Goal: Task Accomplishment & Management: Manage account settings

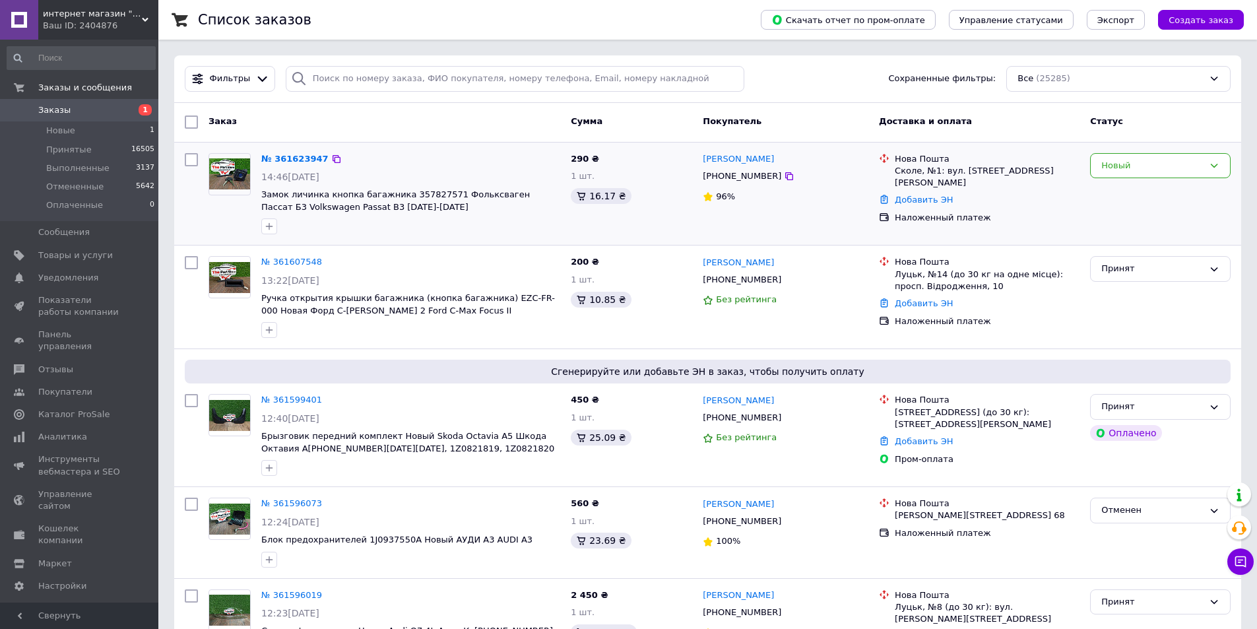
click at [728, 175] on div "[PHONE_NUMBER]" at bounding box center [742, 176] width 84 height 17
click at [727, 176] on div "[PHONE_NUMBER]" at bounding box center [742, 176] width 84 height 17
click at [743, 179] on div "[PHONE_NUMBER]" at bounding box center [742, 176] width 84 height 17
click at [742, 179] on div "[PHONE_NUMBER]" at bounding box center [742, 176] width 84 height 17
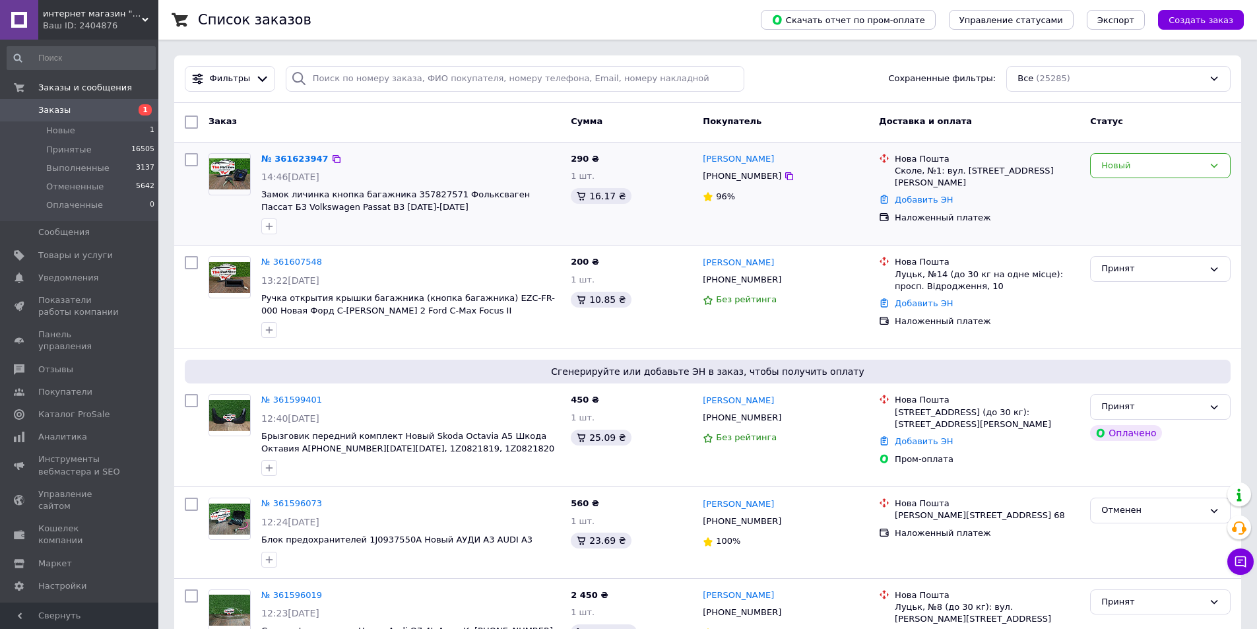
click at [425, 212] on span "Замок личинка кнопка багажника 357827571 Фольксваген Пассат Б3 Volkswagen Passa…" at bounding box center [410, 201] width 299 height 24
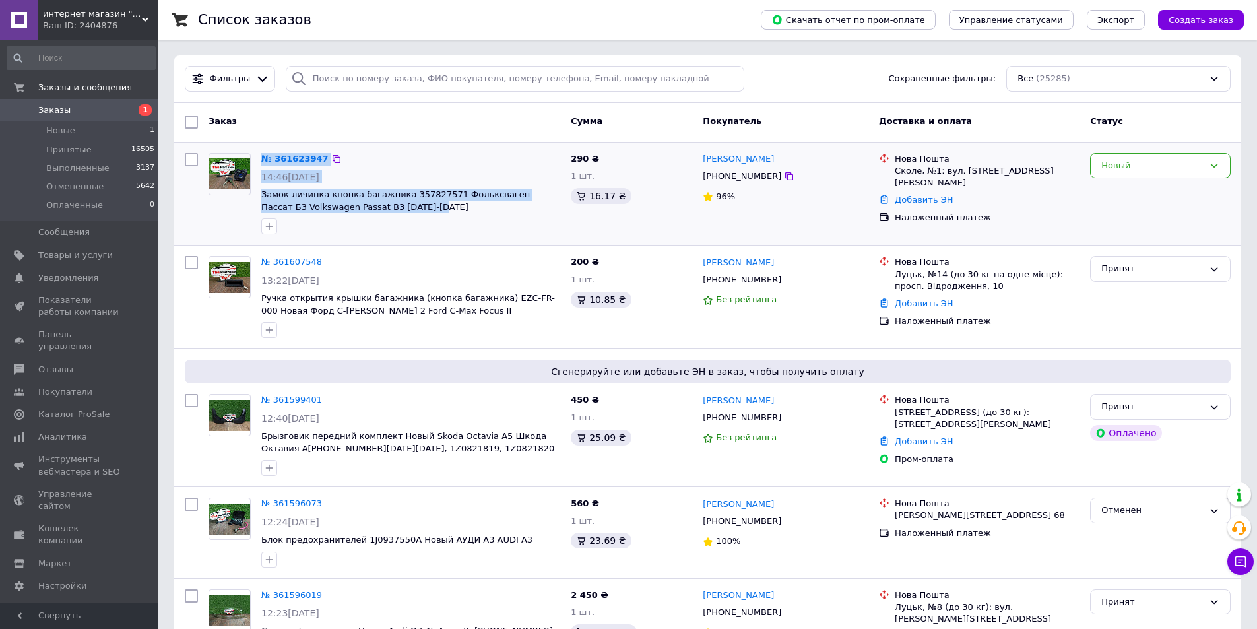
drag, startPoint x: 333, startPoint y: 193, endPoint x: 257, endPoint y: 150, distance: 87.7
click at [257, 150] on div "№ 361623947 14:46, 12.09.2025 Замок личинка кнопка багажника 357827571 Фольксва…" at bounding box center [410, 194] width 309 height 92
copy div "№ 361623947 14:46, 12.09.2025 Замок личинка кнопка багажника 357827571 Фольксва…"
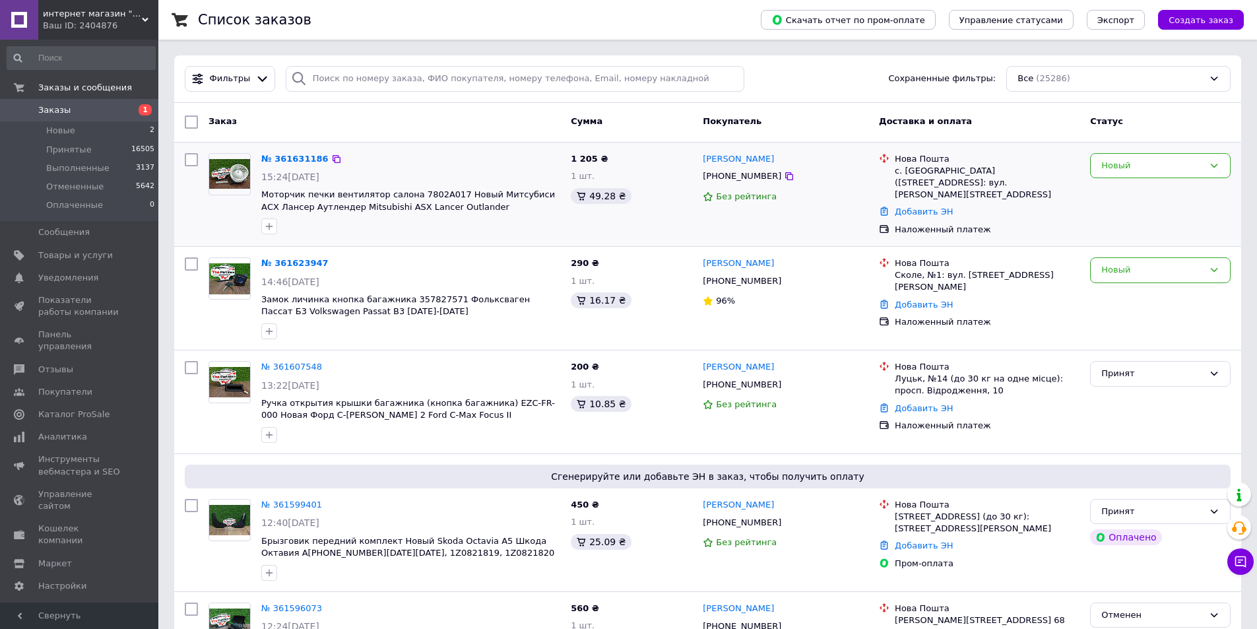
click at [937, 171] on div "с. [GEOGRAPHIC_DATA] ([STREET_ADDRESS]: вул. [PERSON_NAME][STREET_ADDRESS]" at bounding box center [986, 183] width 185 height 36
copy ul "с. [GEOGRAPHIC_DATA] ([STREET_ADDRESS]: вул. [PERSON_NAME][STREET_ADDRESS]"
drag, startPoint x: 740, startPoint y: 156, endPoint x: 704, endPoint y: 157, distance: 35.6
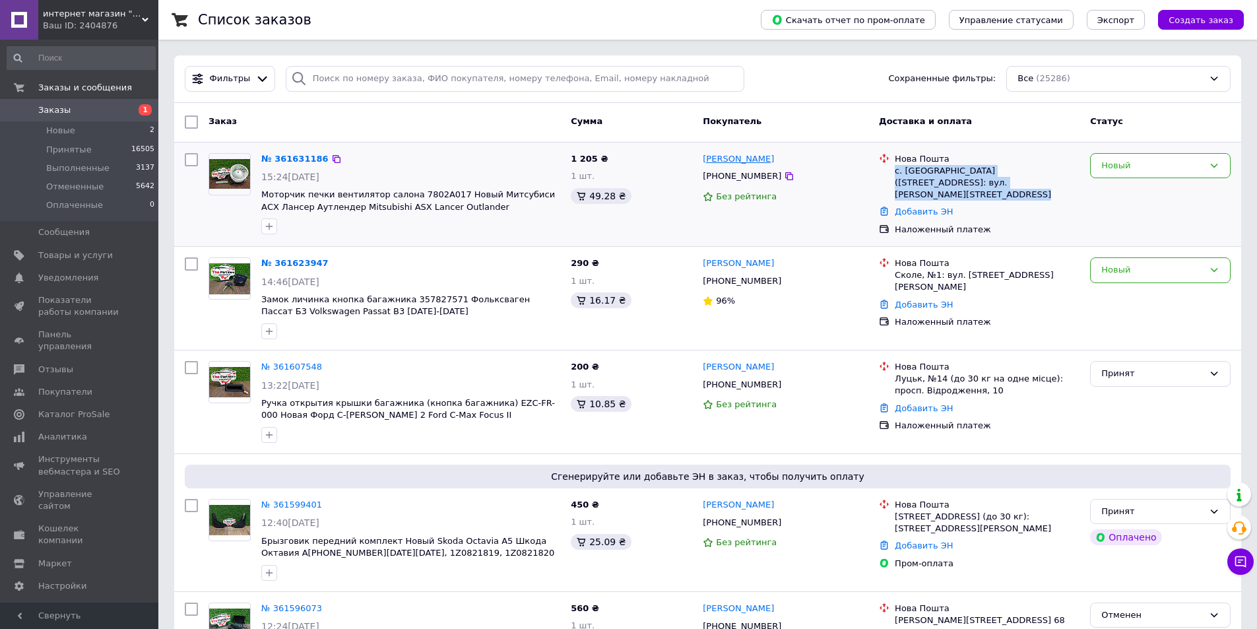
click at [704, 157] on div "[PERSON_NAME]" at bounding box center [785, 159] width 168 height 15
copy link "[PERSON_NAME]"
click at [723, 173] on div "[PHONE_NUMBER]" at bounding box center [742, 176] width 84 height 17
copy div "380990773498"
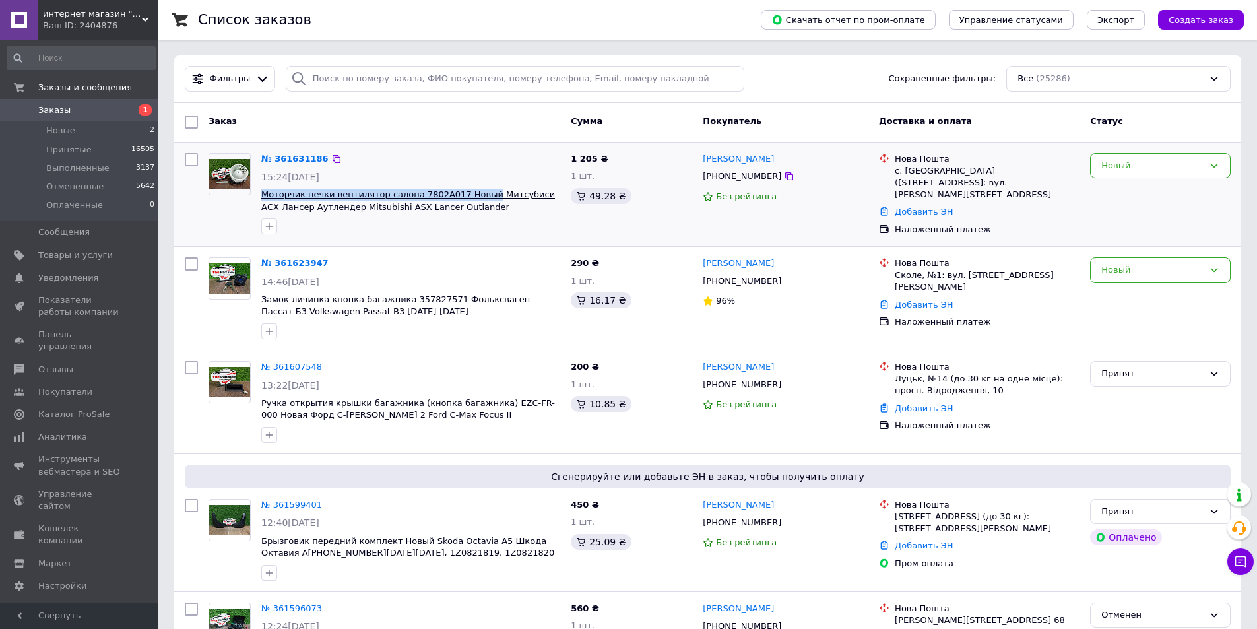
drag, startPoint x: 257, startPoint y: 192, endPoint x: 472, endPoint y: 197, distance: 215.1
click at [472, 197] on div "№ 361631186 15:24, 12.09.2025 Моторчик печки вентилятор салона 7802A017 Новый М…" at bounding box center [410, 194] width 309 height 92
copy span "Моторчик печки вентилятор салона 7802A017 Новый"
click at [1180, 172] on div "Новый" at bounding box center [1160, 166] width 141 height 26
click at [1158, 187] on li "Принят" at bounding box center [1159, 193] width 139 height 24
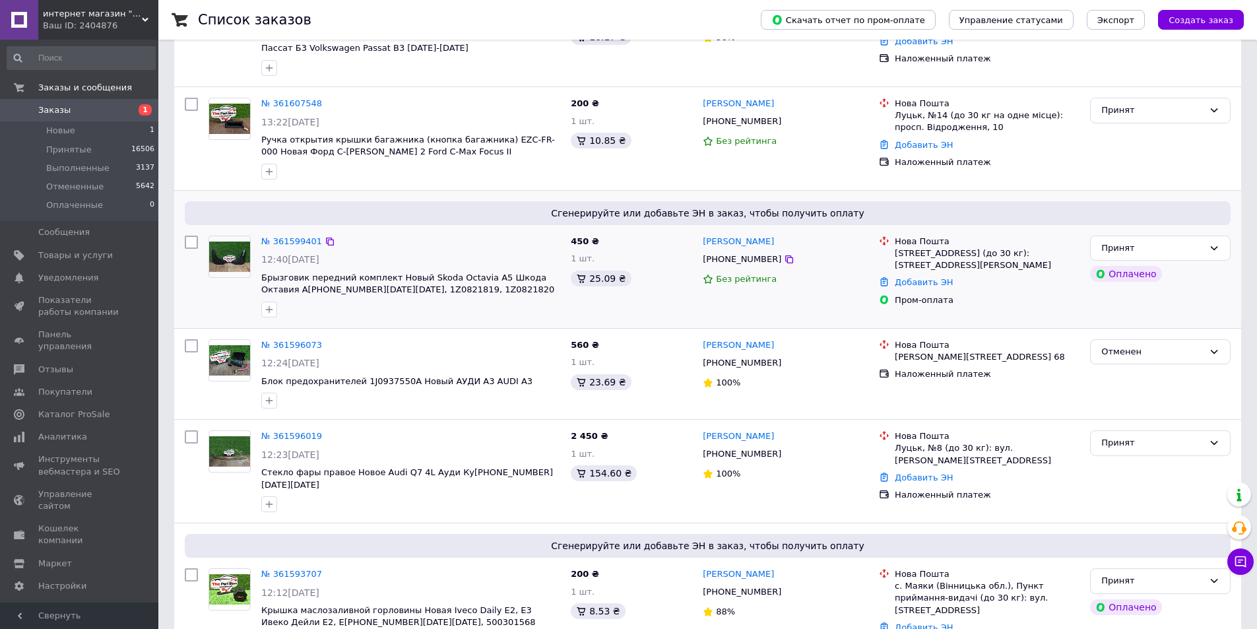
scroll to position [66, 0]
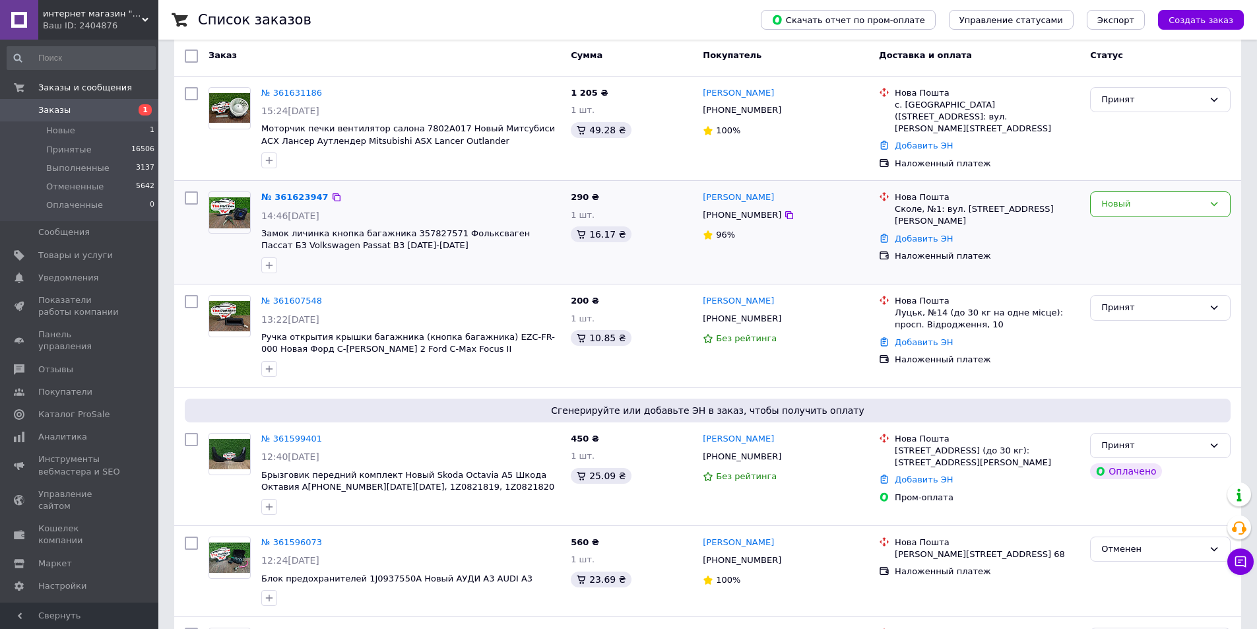
click at [740, 212] on div "[PHONE_NUMBER]" at bounding box center [742, 214] width 84 height 17
copy div "380993735487"
